Goal: Find specific page/section: Find specific page/section

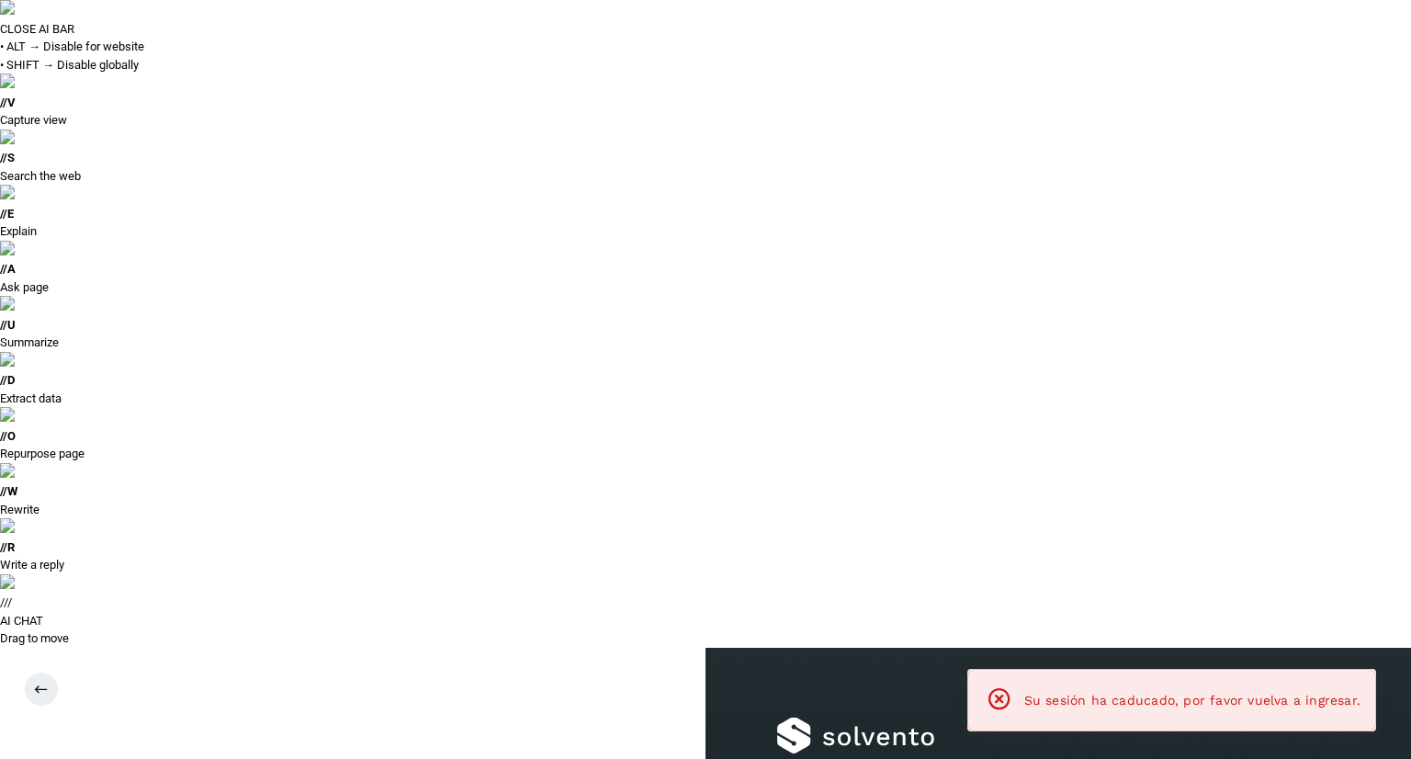
type input "**********"
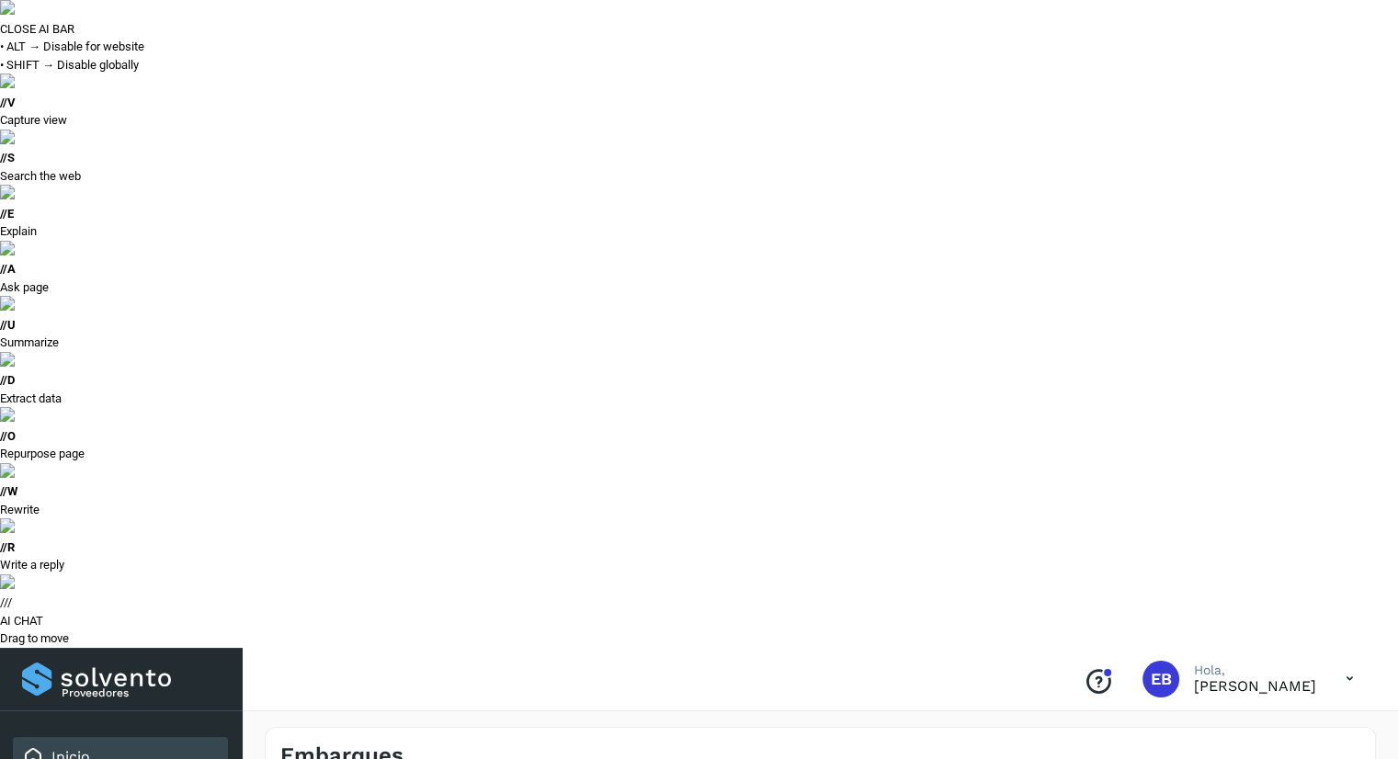
click at [126, 737] on div "Inicio" at bounding box center [120, 757] width 215 height 40
